Goal: Find specific page/section: Find specific page/section

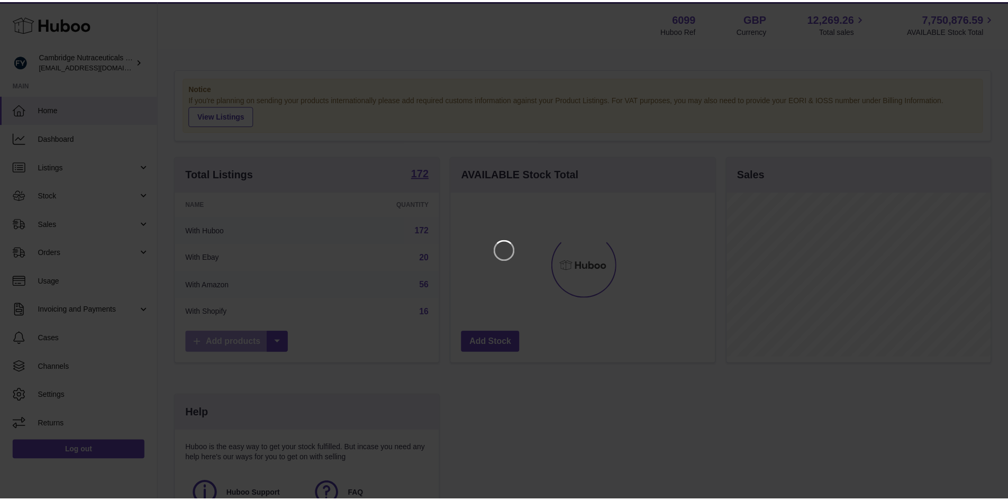
scroll to position [165, 267]
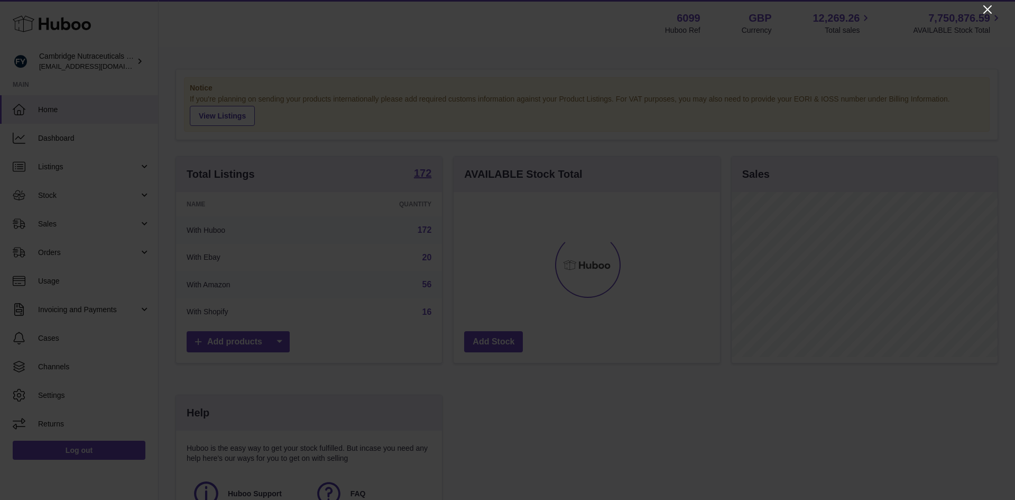
click at [990, 9] on icon "Close" at bounding box center [988, 9] width 13 height 13
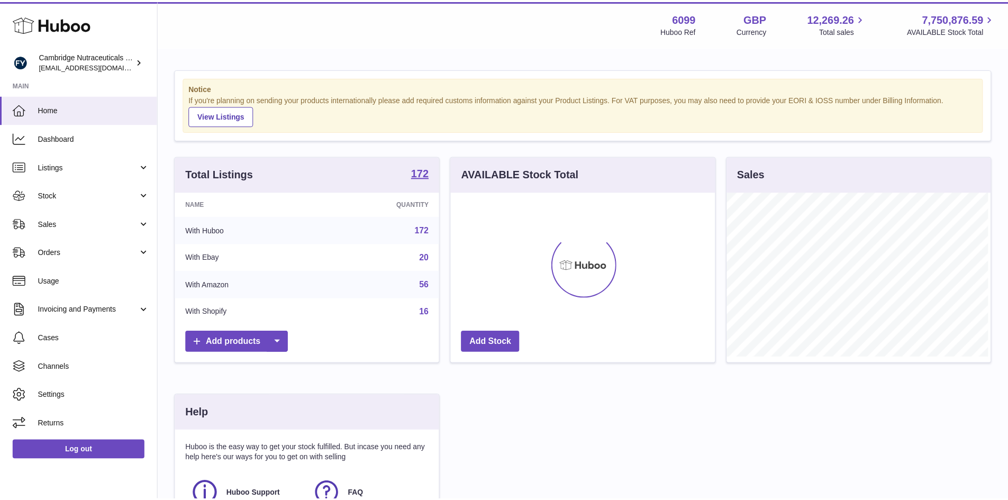
scroll to position [528728, 528629]
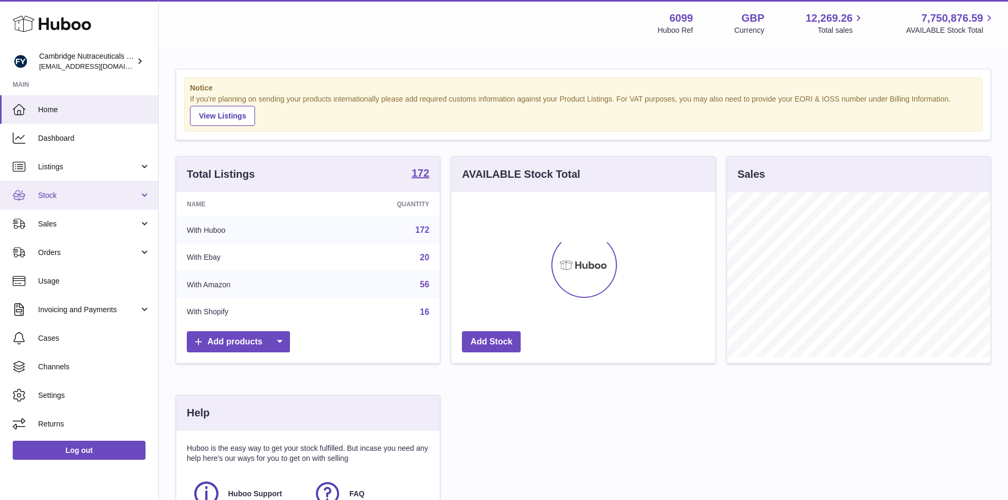
click at [41, 202] on link "Stock" at bounding box center [79, 195] width 158 height 29
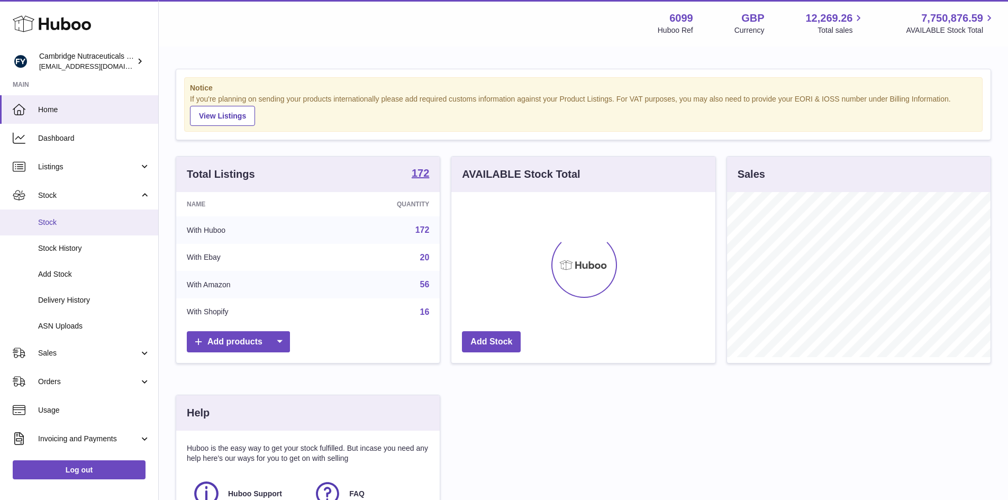
click at [47, 221] on span "Stock" at bounding box center [94, 222] width 112 height 10
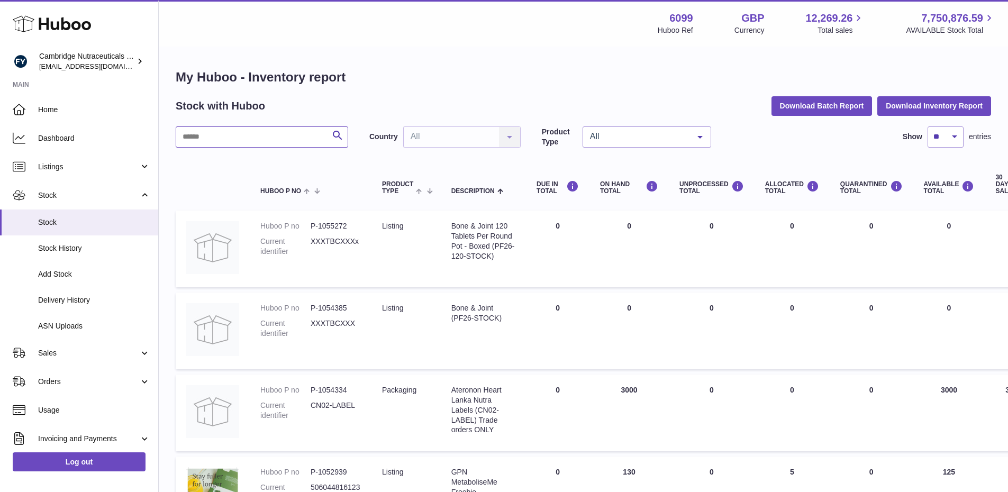
click at [214, 132] on input "text" at bounding box center [262, 136] width 172 height 21
type input "*********"
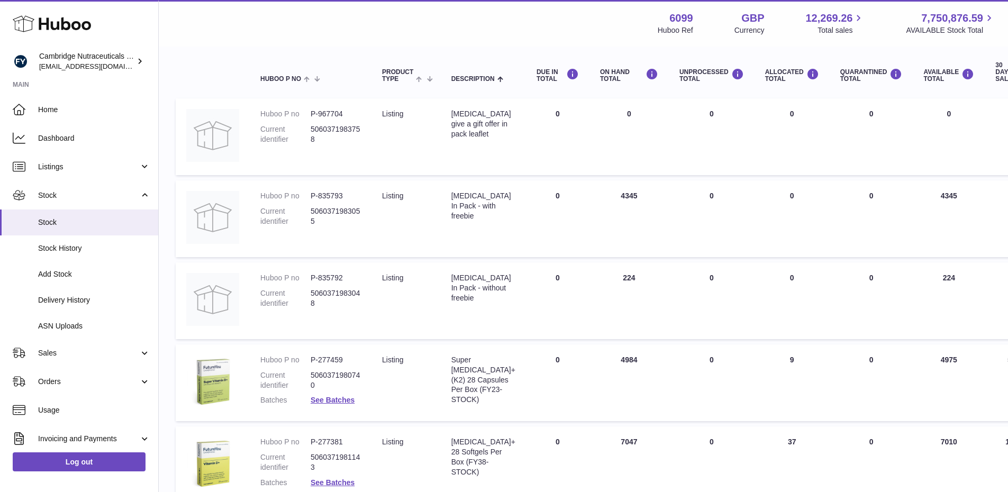
scroll to position [1, 0]
